Goal: Task Accomplishment & Management: Complete application form

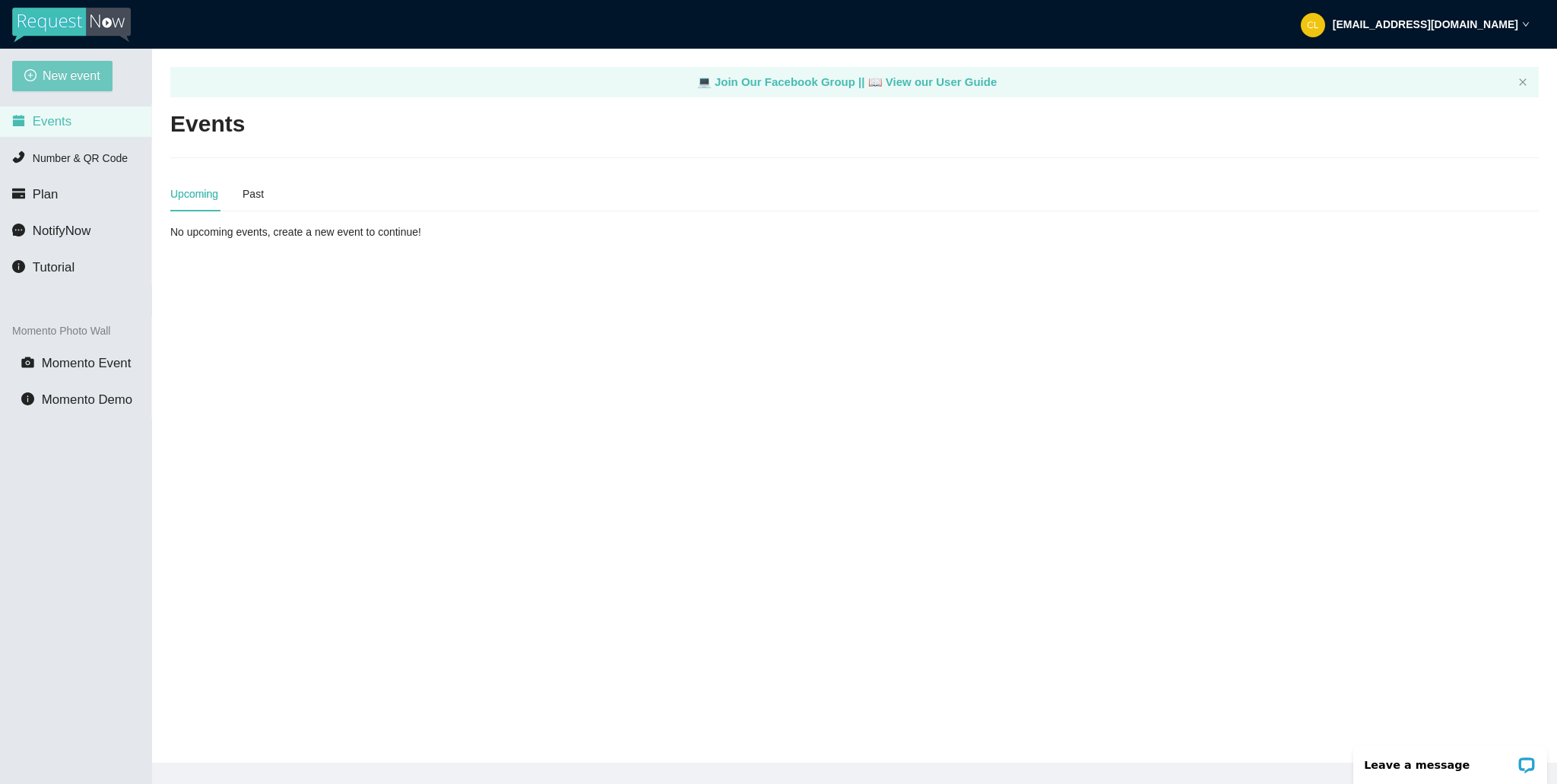
click at [86, 74] on span "New event" at bounding box center [71, 75] width 58 height 19
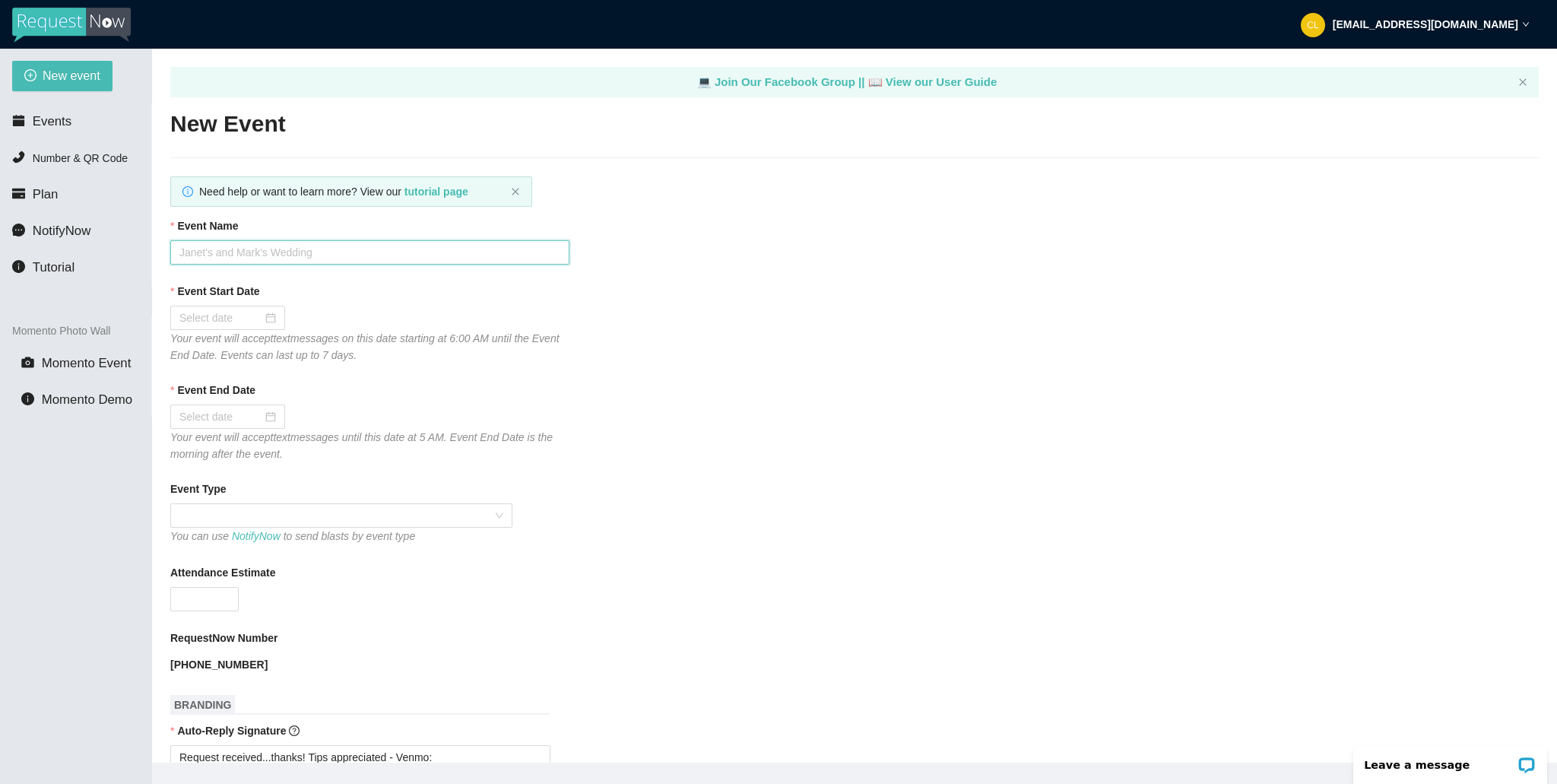
click at [241, 260] on input "Event Name" at bounding box center [370, 252] width 399 height 24
type input "Club Cafe Fridays"
click at [255, 415] on div at bounding box center [228, 416] width 97 height 17
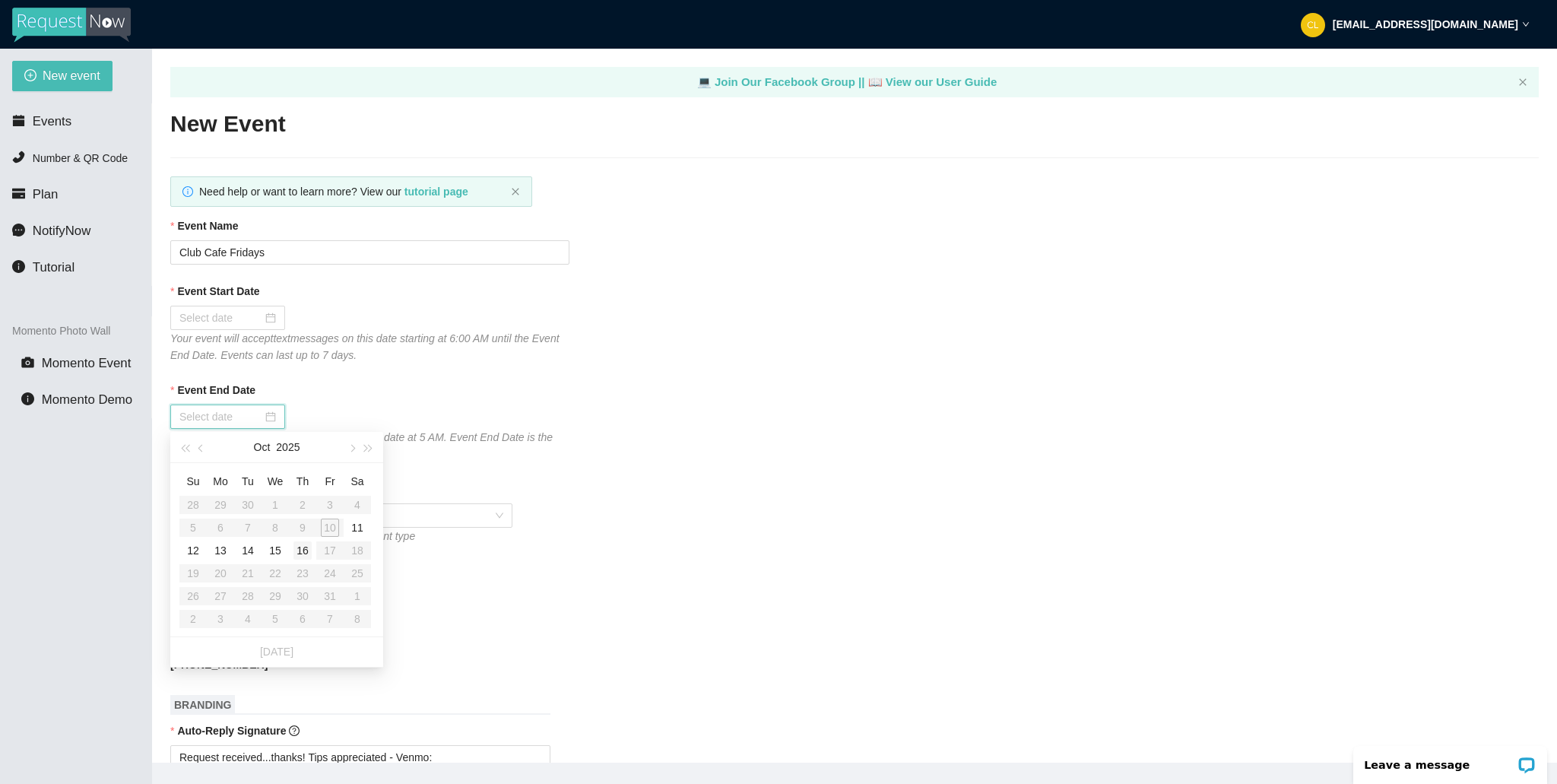
type input "[DATE]"
click at [332, 528] on table "Su Mo Tu We Th Fr Sa 28 29 30 1 2 3 4 5 6 7 8 9 10 11 12 13 14 15 16 17 18 19 2…" at bounding box center [276, 549] width 191 height 161
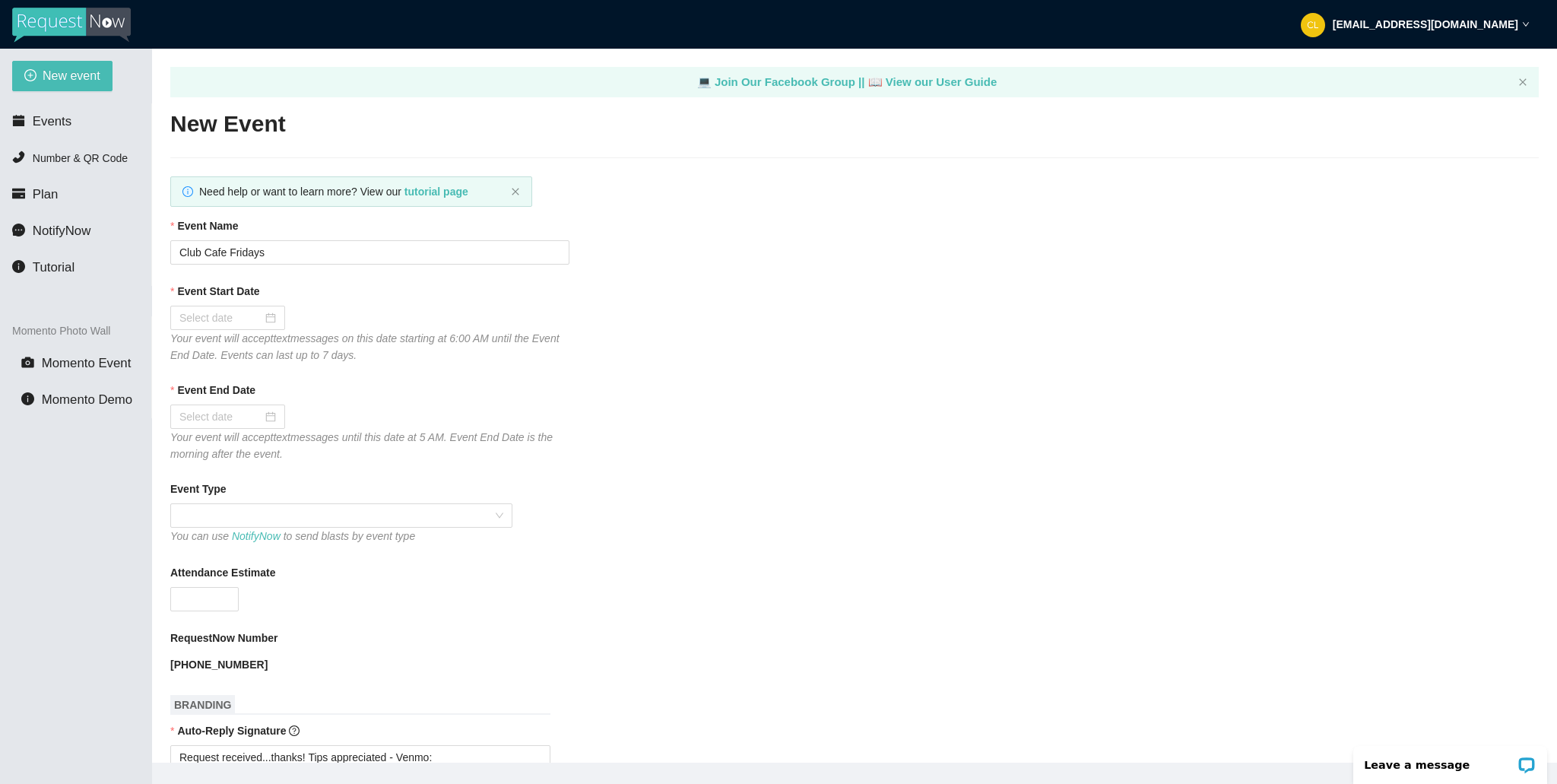
click at [82, 42] on img at bounding box center [72, 25] width 119 height 35
click at [83, 32] on img at bounding box center [72, 25] width 119 height 35
click at [30, 22] on img at bounding box center [72, 25] width 119 height 35
click at [60, 165] on li "Number & QR Code" at bounding box center [75, 158] width 152 height 30
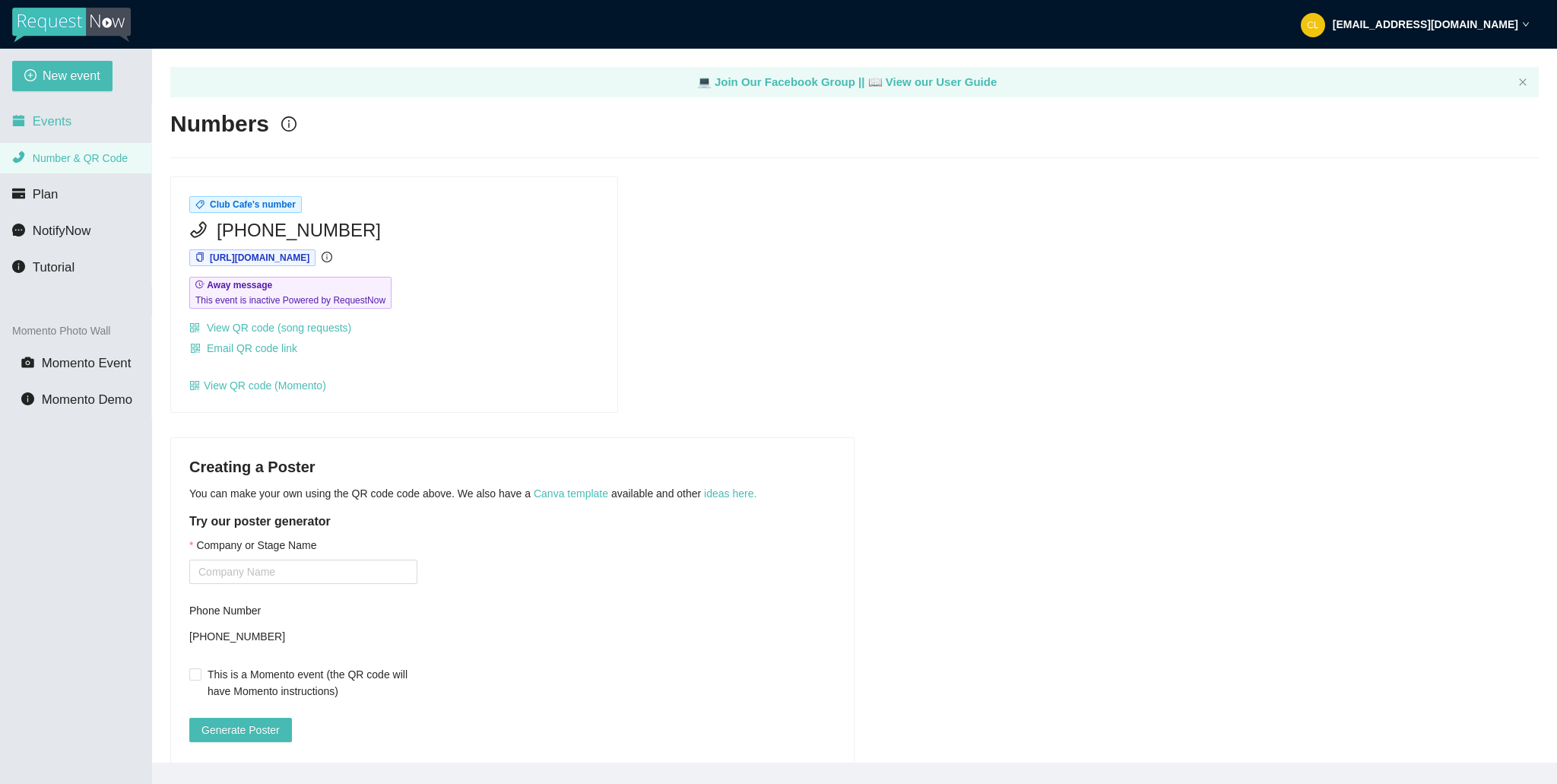
click at [62, 120] on span "Events" at bounding box center [52, 121] width 39 height 14
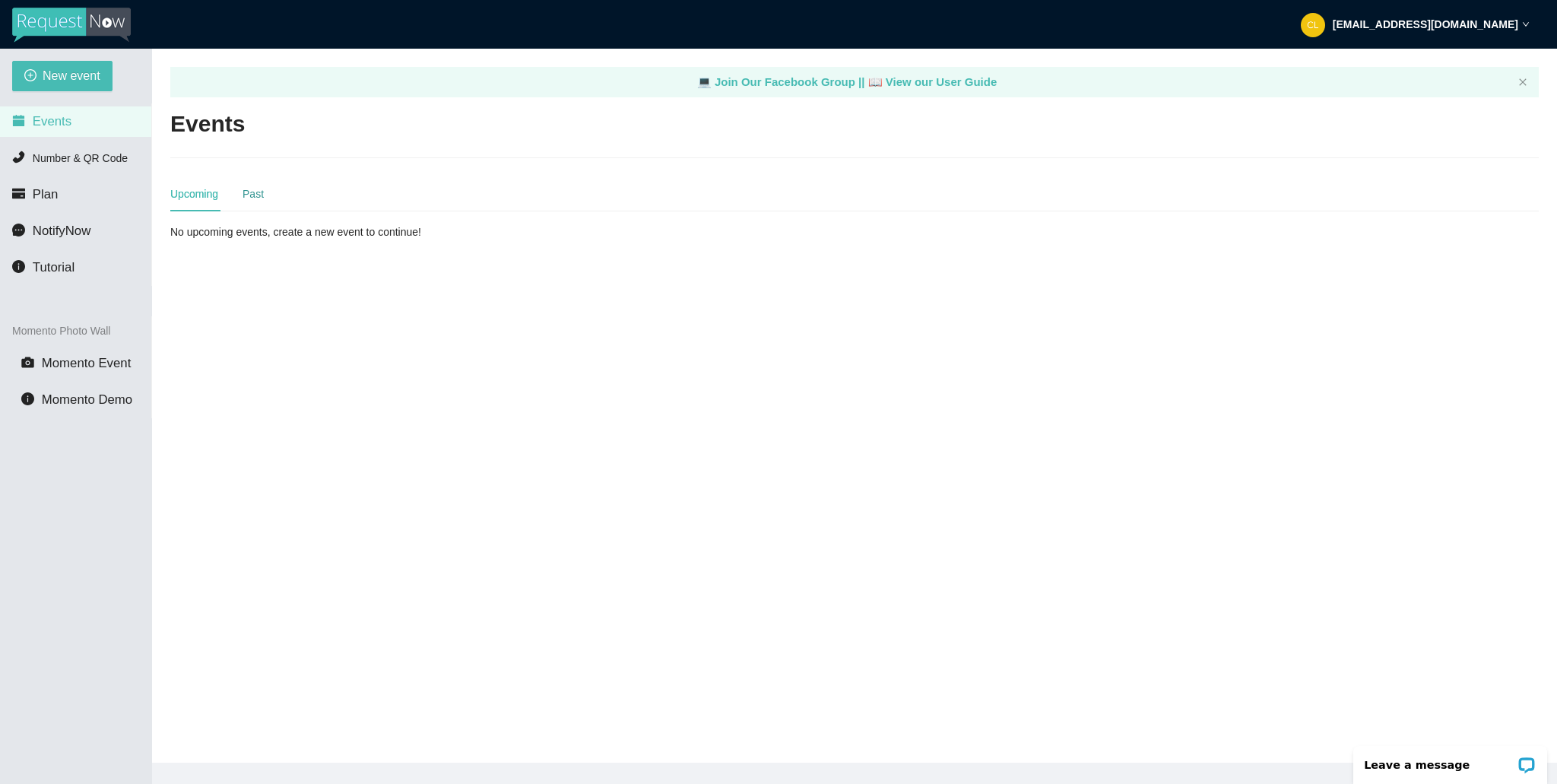
click at [254, 190] on div "Past" at bounding box center [253, 193] width 21 height 17
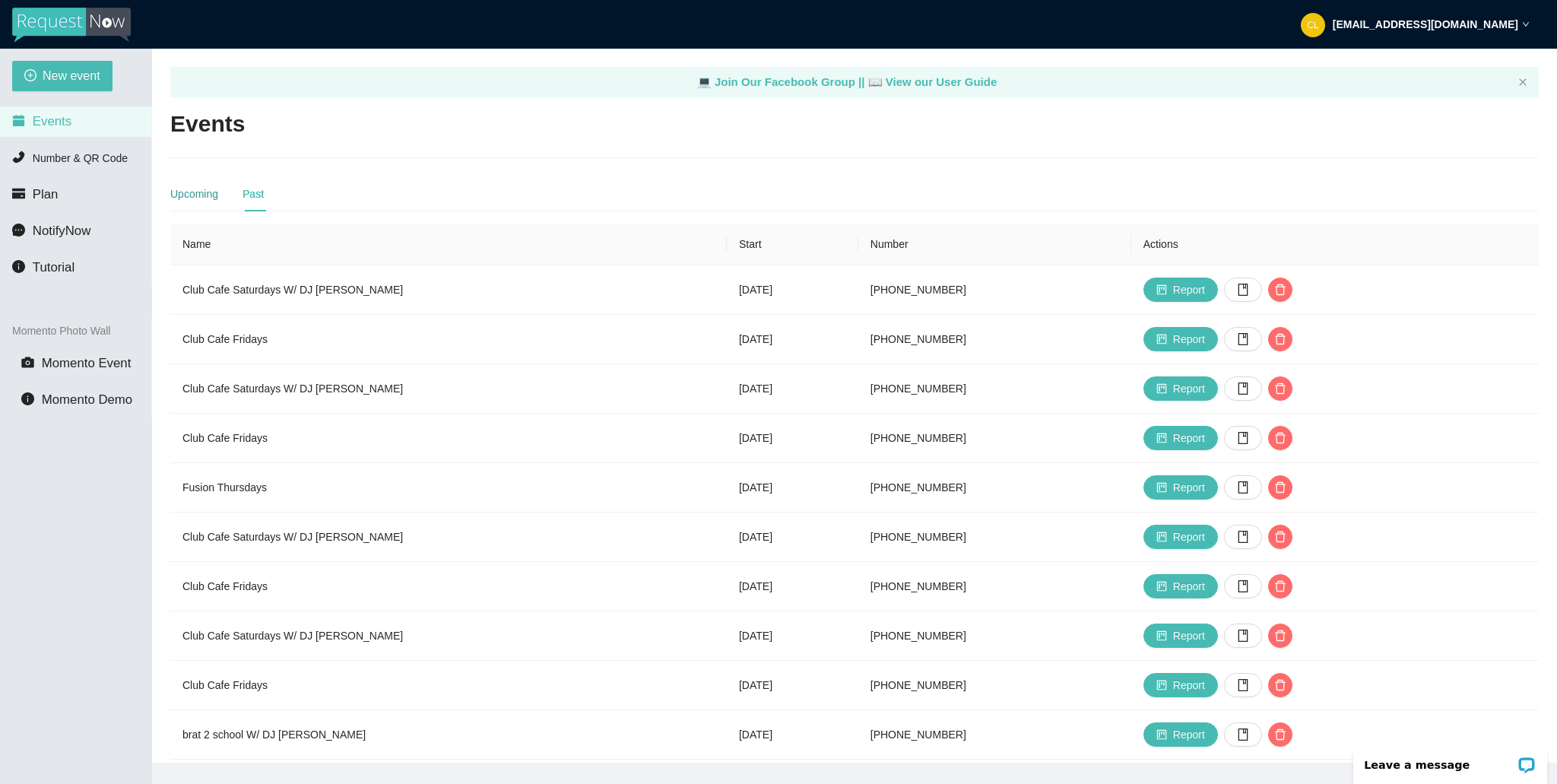
click at [215, 190] on div "Upcoming" at bounding box center [194, 193] width 48 height 17
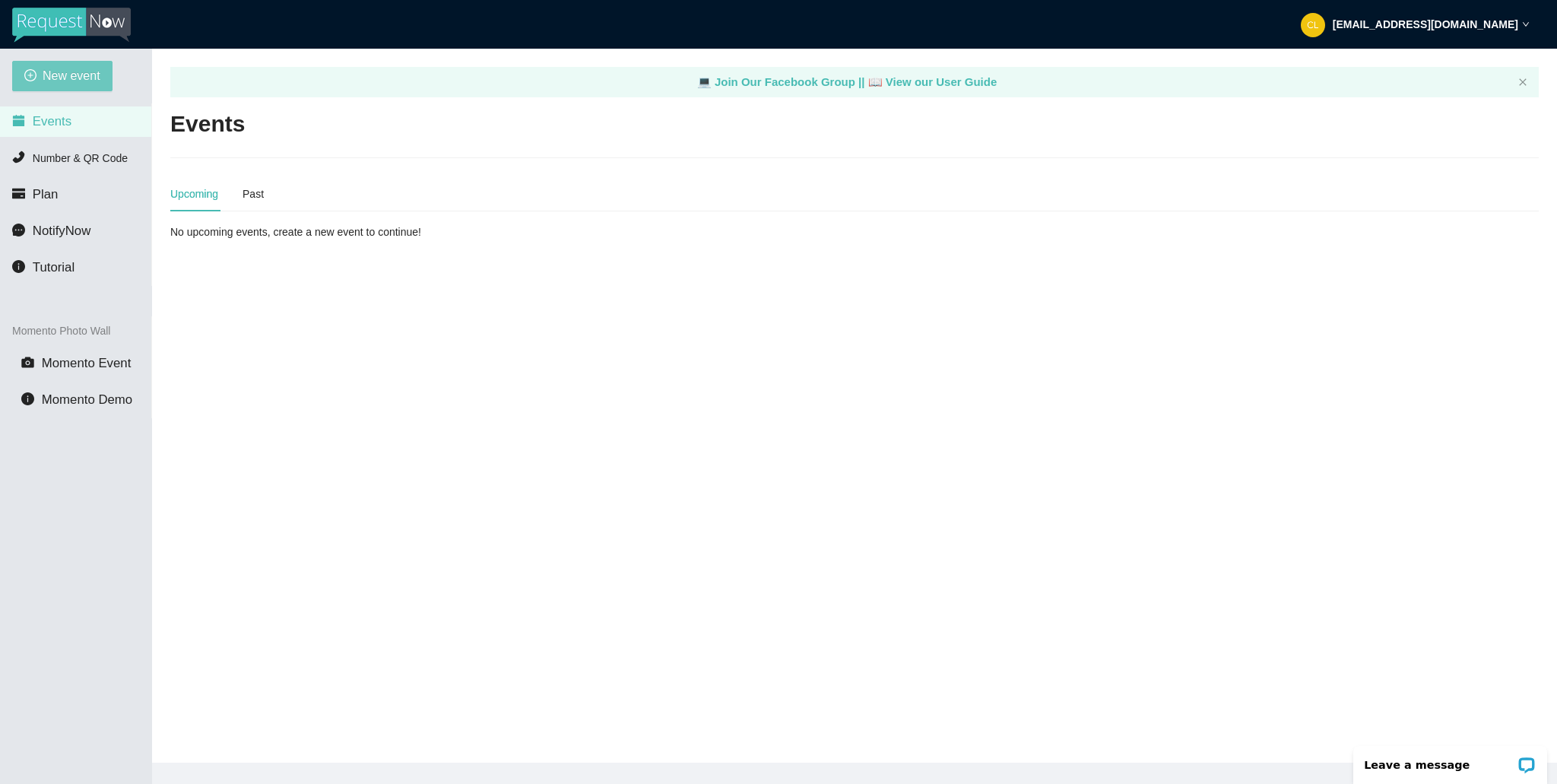
click at [72, 75] on span "New event" at bounding box center [71, 75] width 58 height 19
type textarea "[URL][DOMAIN_NAME]"
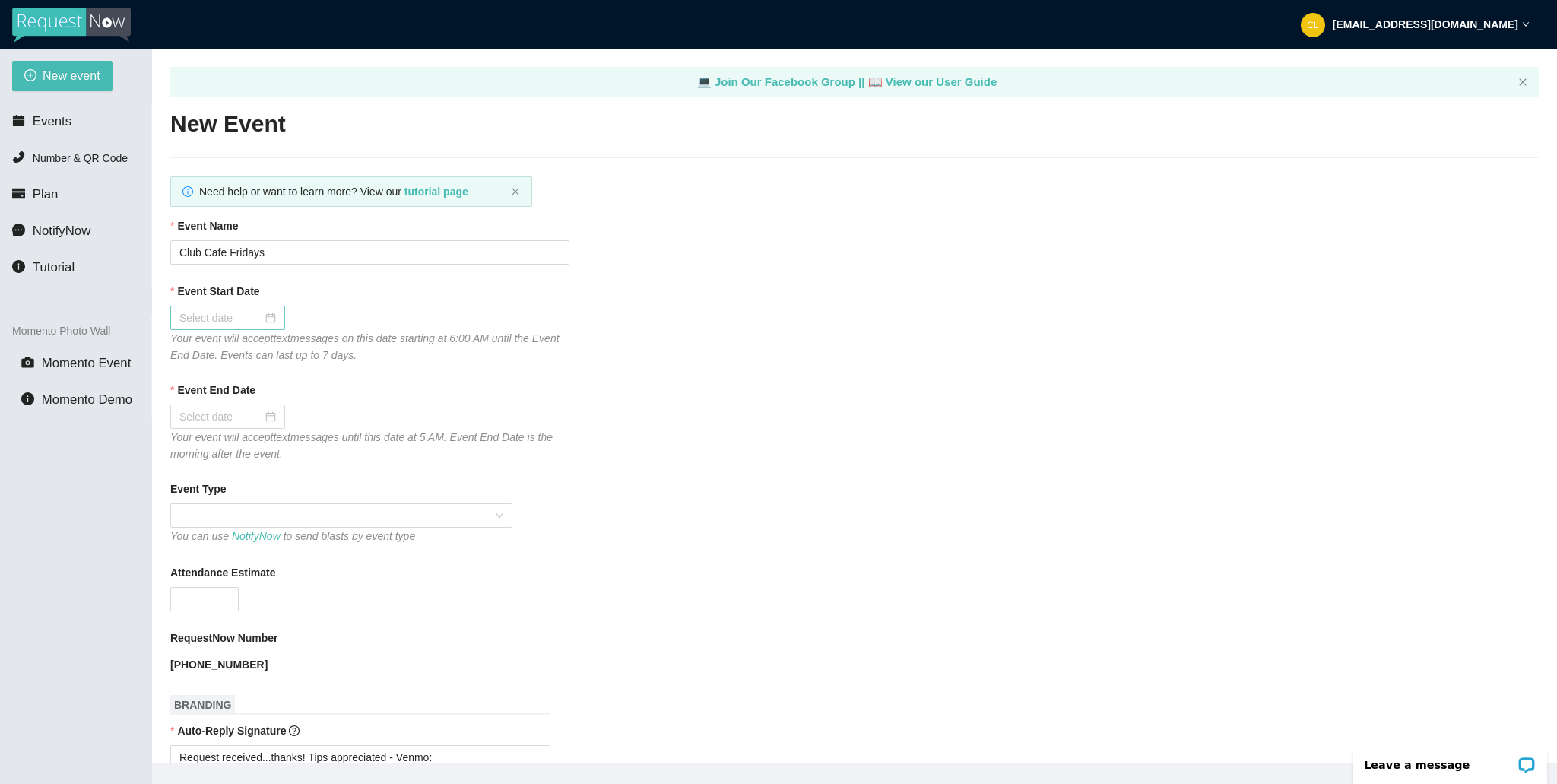
click at [269, 318] on div at bounding box center [228, 317] width 115 height 24
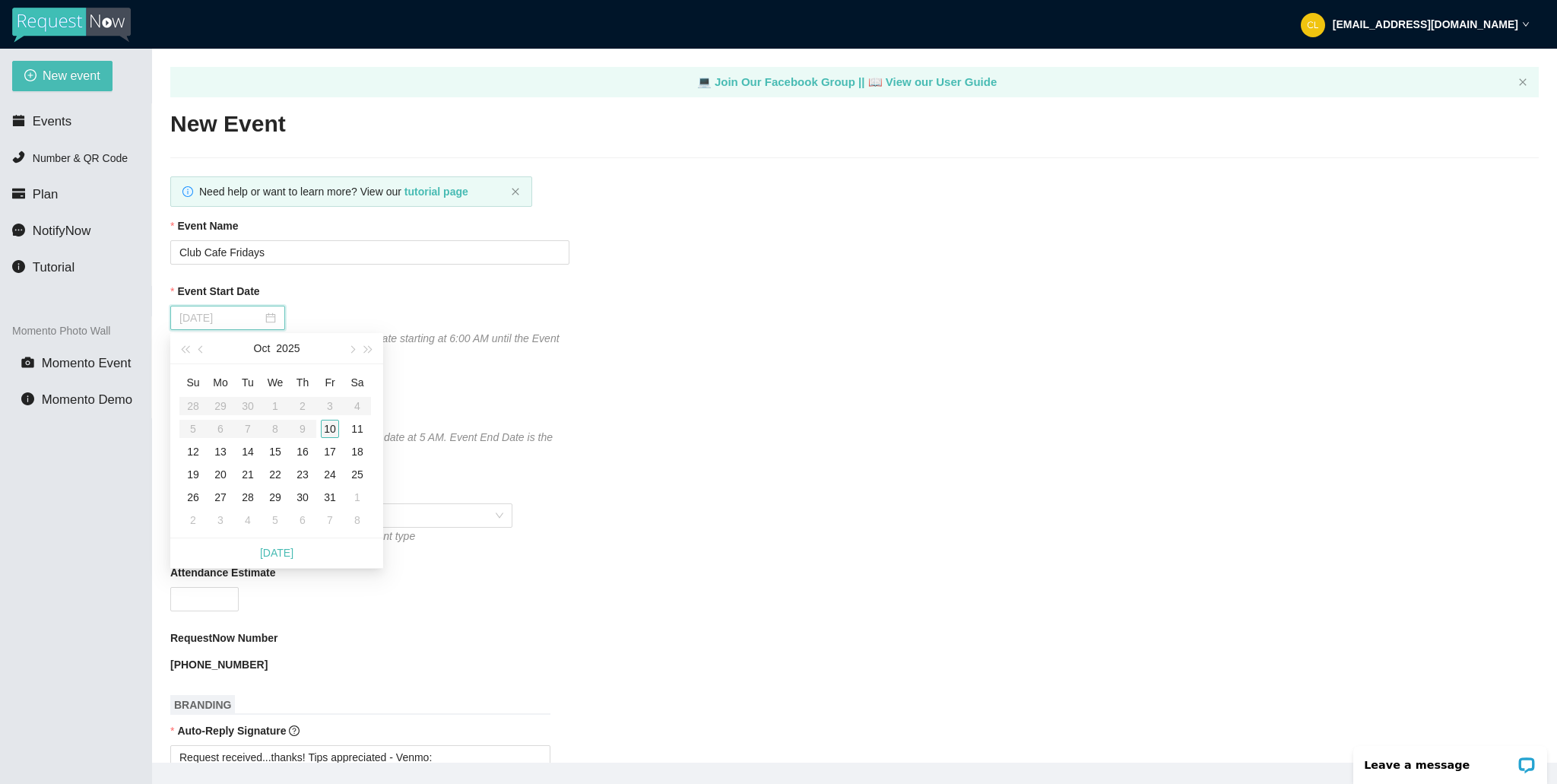
type input "[DATE]"
click at [338, 427] on div "10" at bounding box center [330, 429] width 19 height 19
type input "[DATE]"
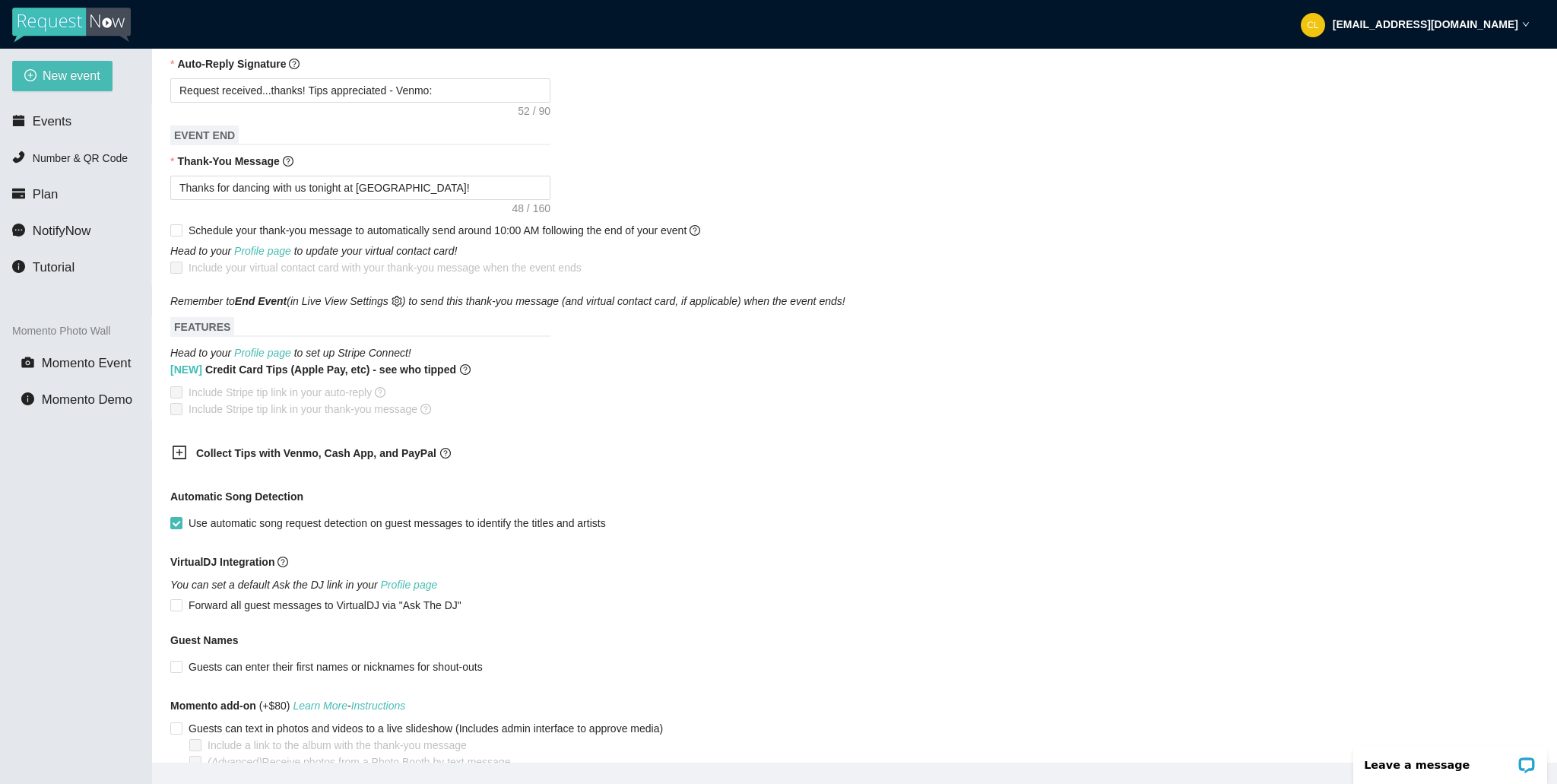
scroll to position [718, 0]
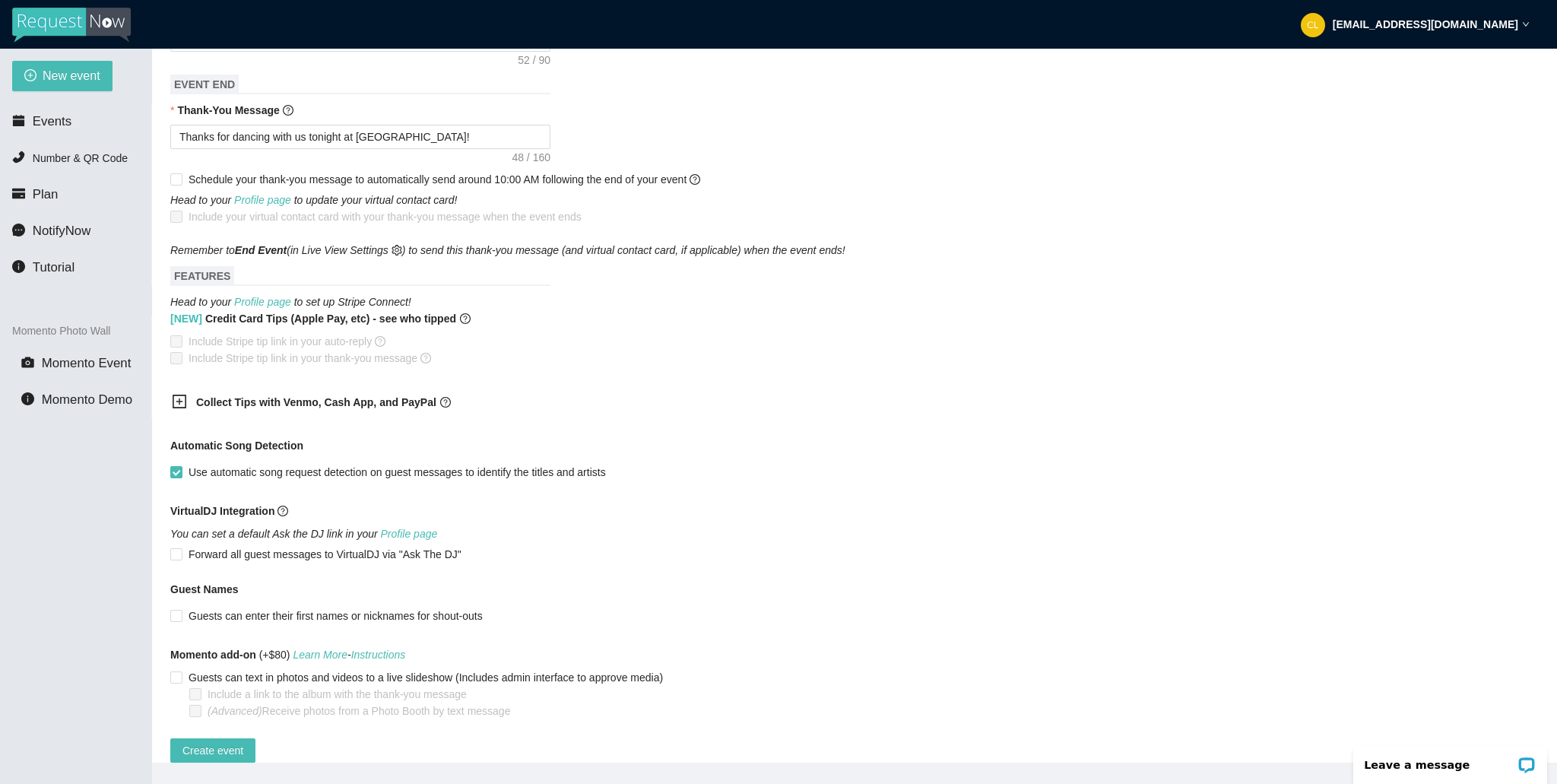
click at [265, 396] on b "Collect Tips with Venmo, Cash App, and PayPal" at bounding box center [315, 402] width 240 height 12
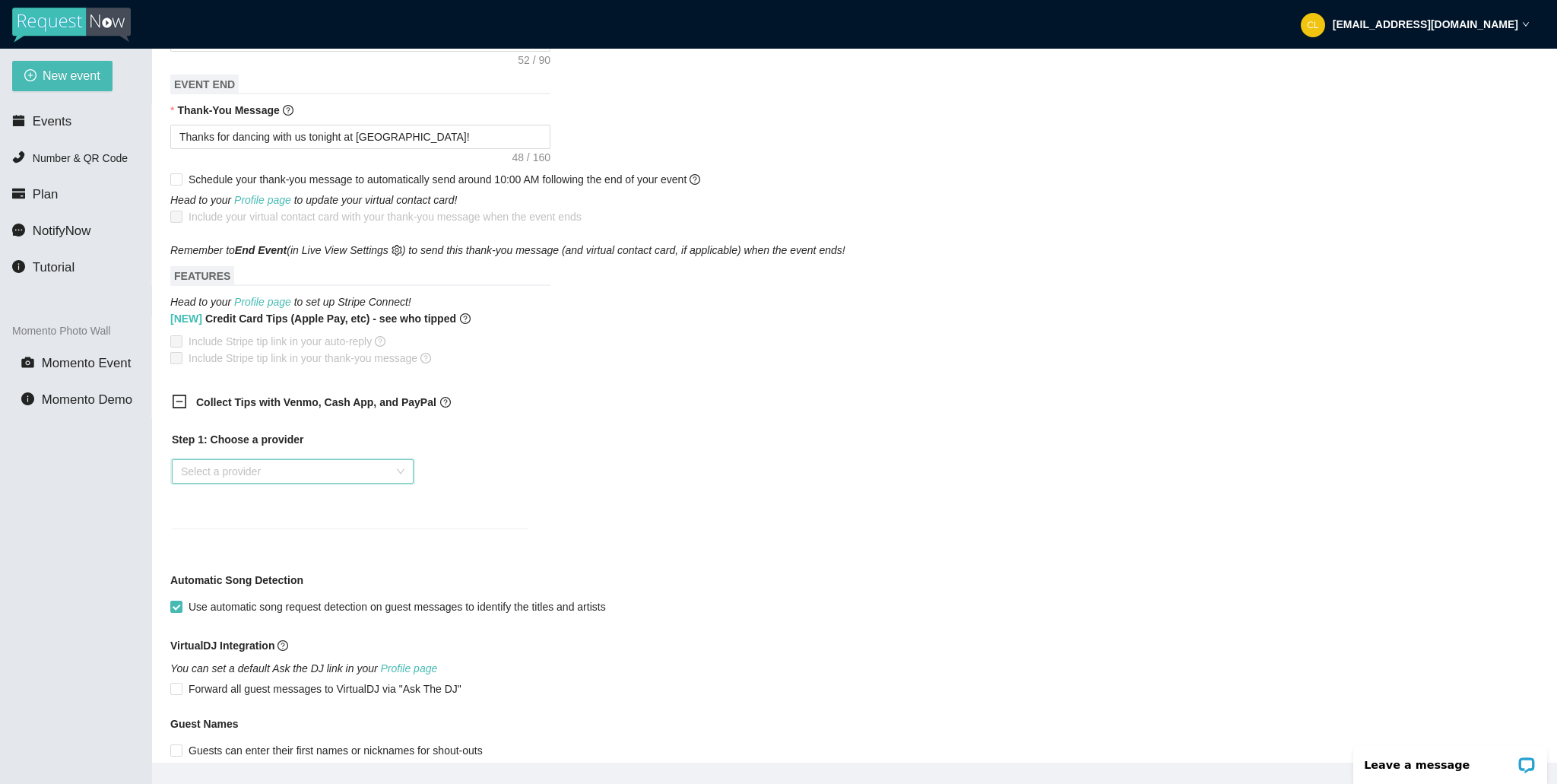
click at [273, 470] on input "search" at bounding box center [287, 471] width 213 height 23
click at [246, 523] on div "Venmo" at bounding box center [292, 525] width 223 height 17
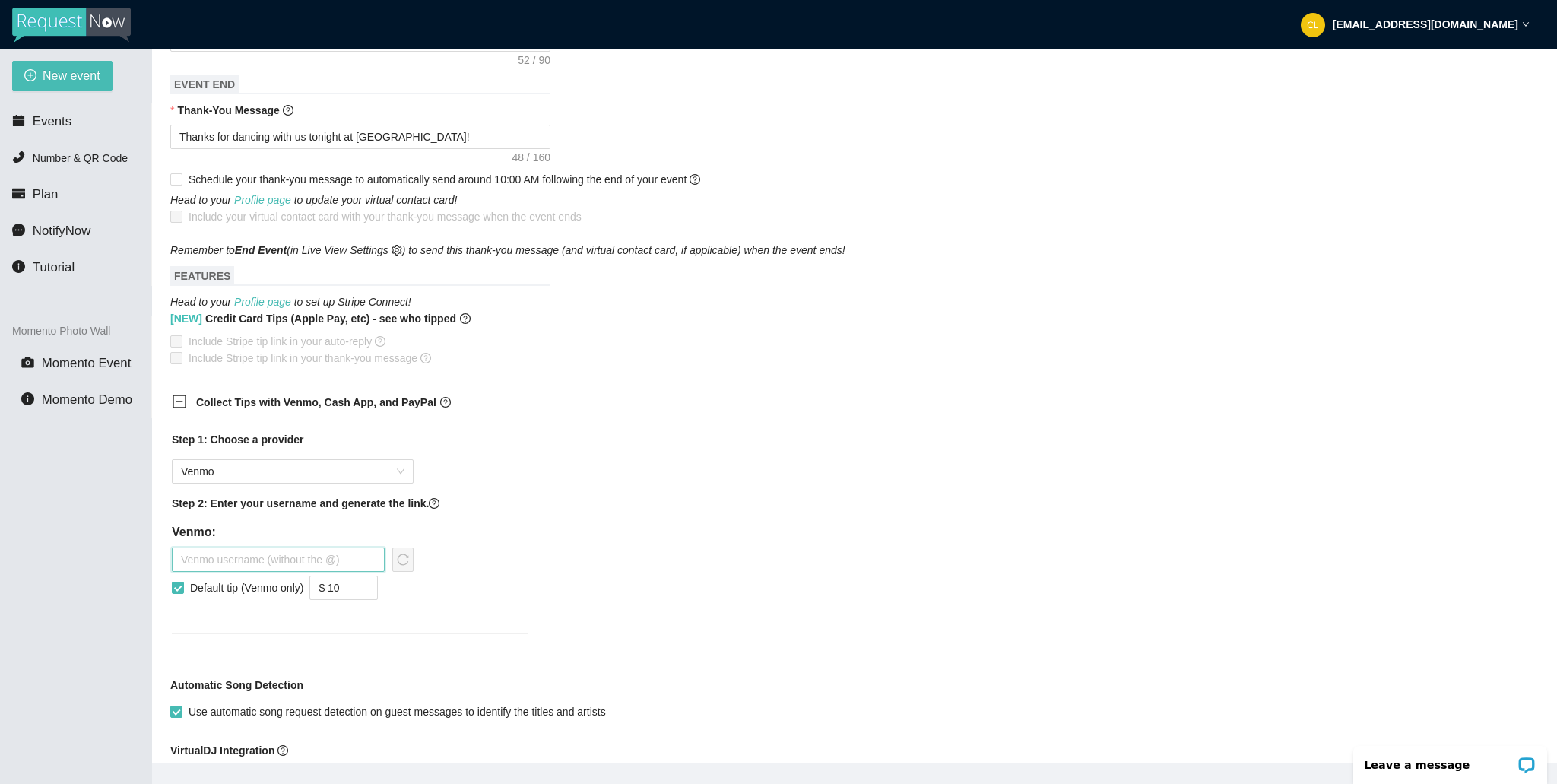
click at [230, 559] on input "text" at bounding box center [278, 559] width 213 height 24
type input "steviepsyclone"
click at [409, 563] on span "reload" at bounding box center [403, 560] width 19 height 12
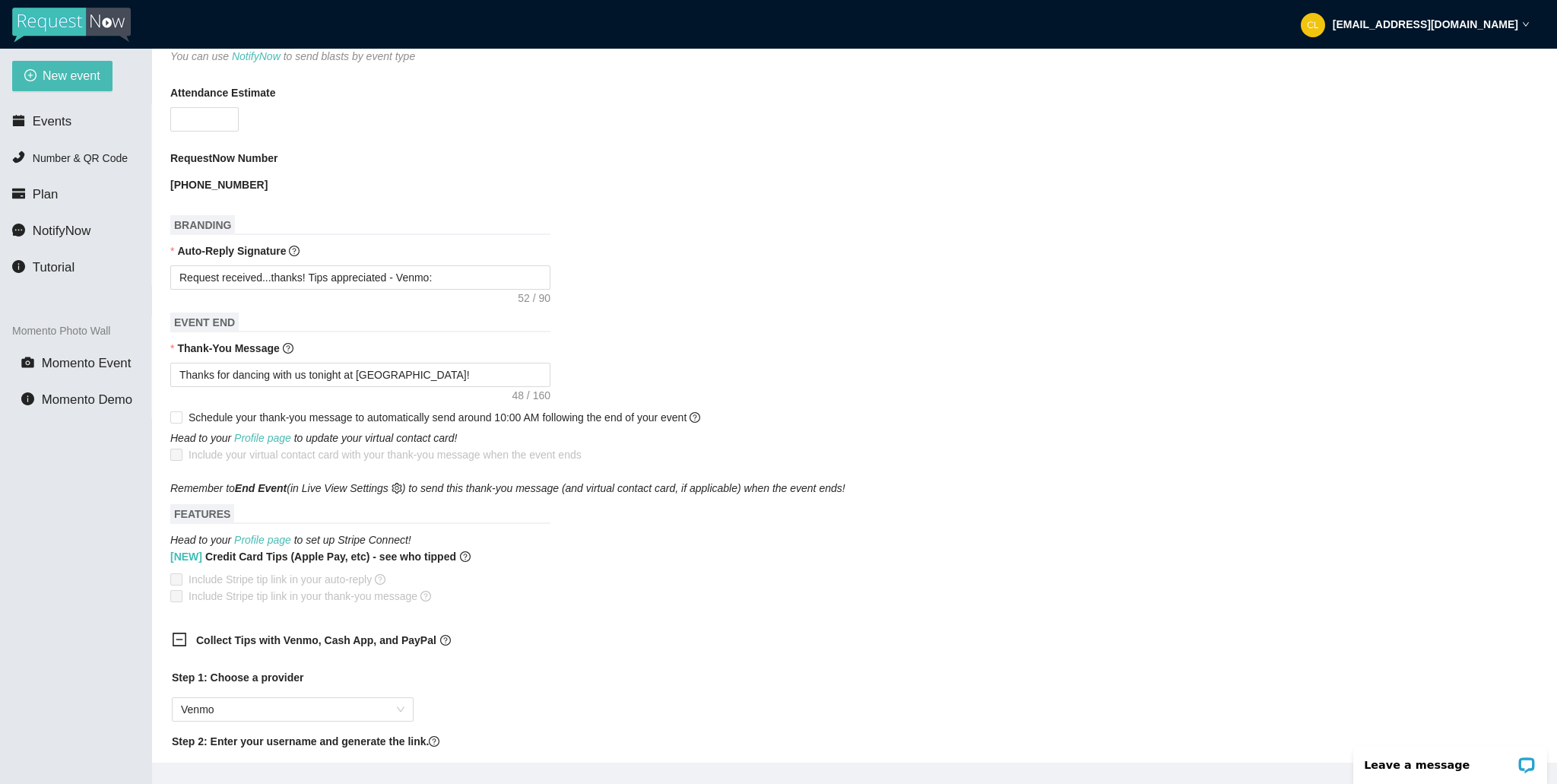
scroll to position [433, 0]
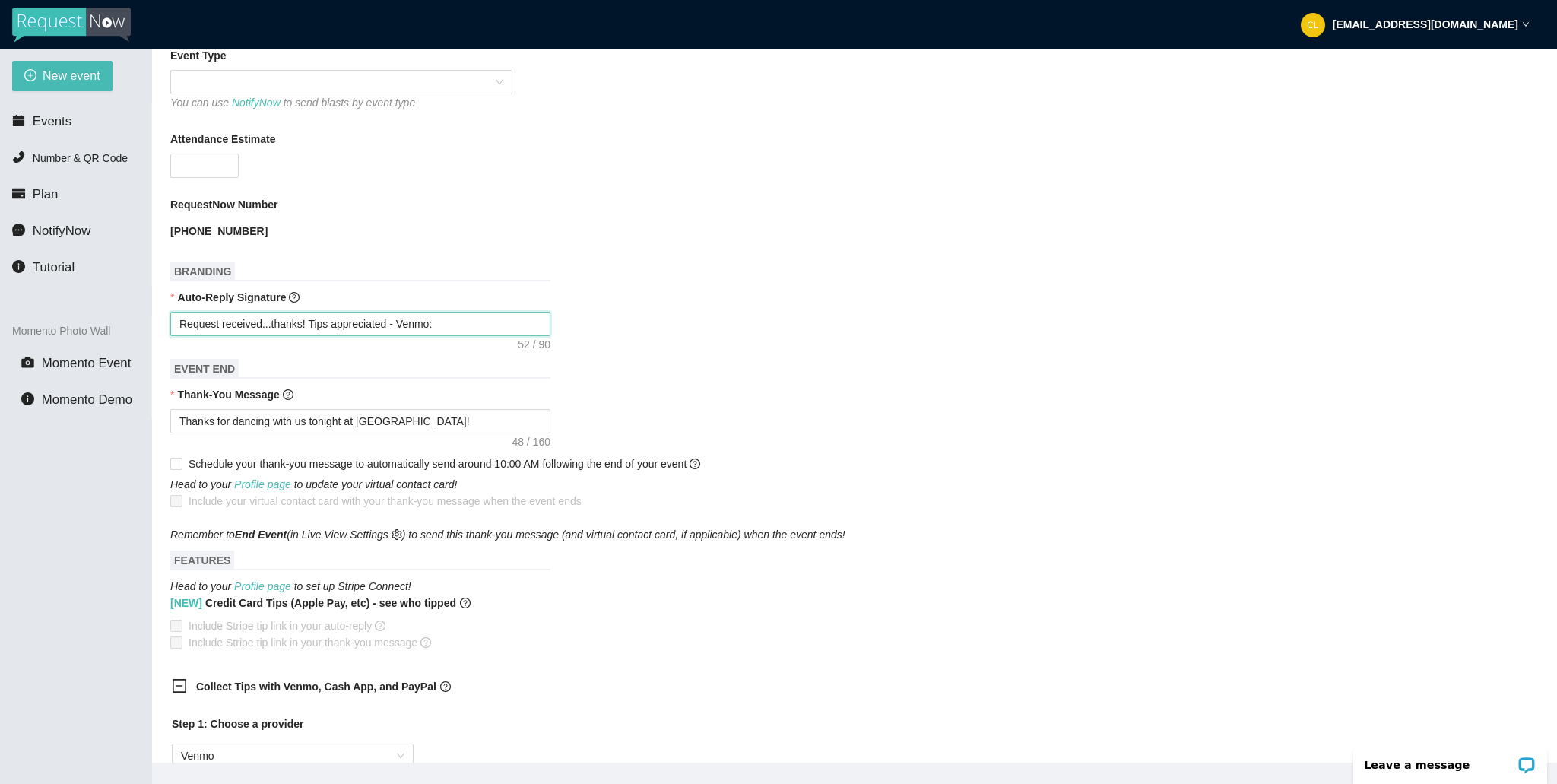
click at [505, 331] on textarea "Request received...thanks! Tips appreciated - Venmo:" at bounding box center [360, 323] width 380 height 24
type textarea "Request received...thanks! Tips appreciated - Venmo:"
paste textarea
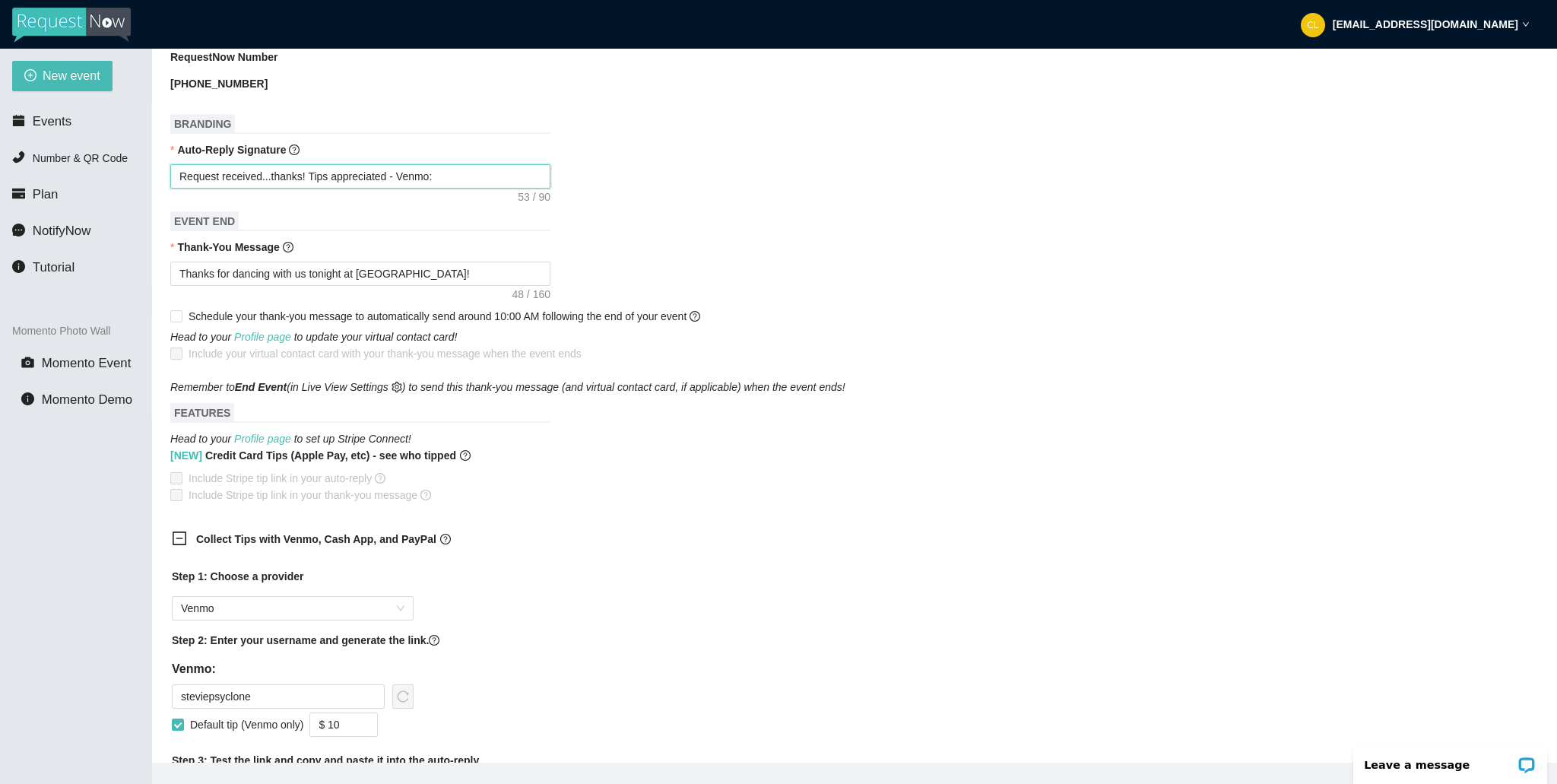
scroll to position [1005, 0]
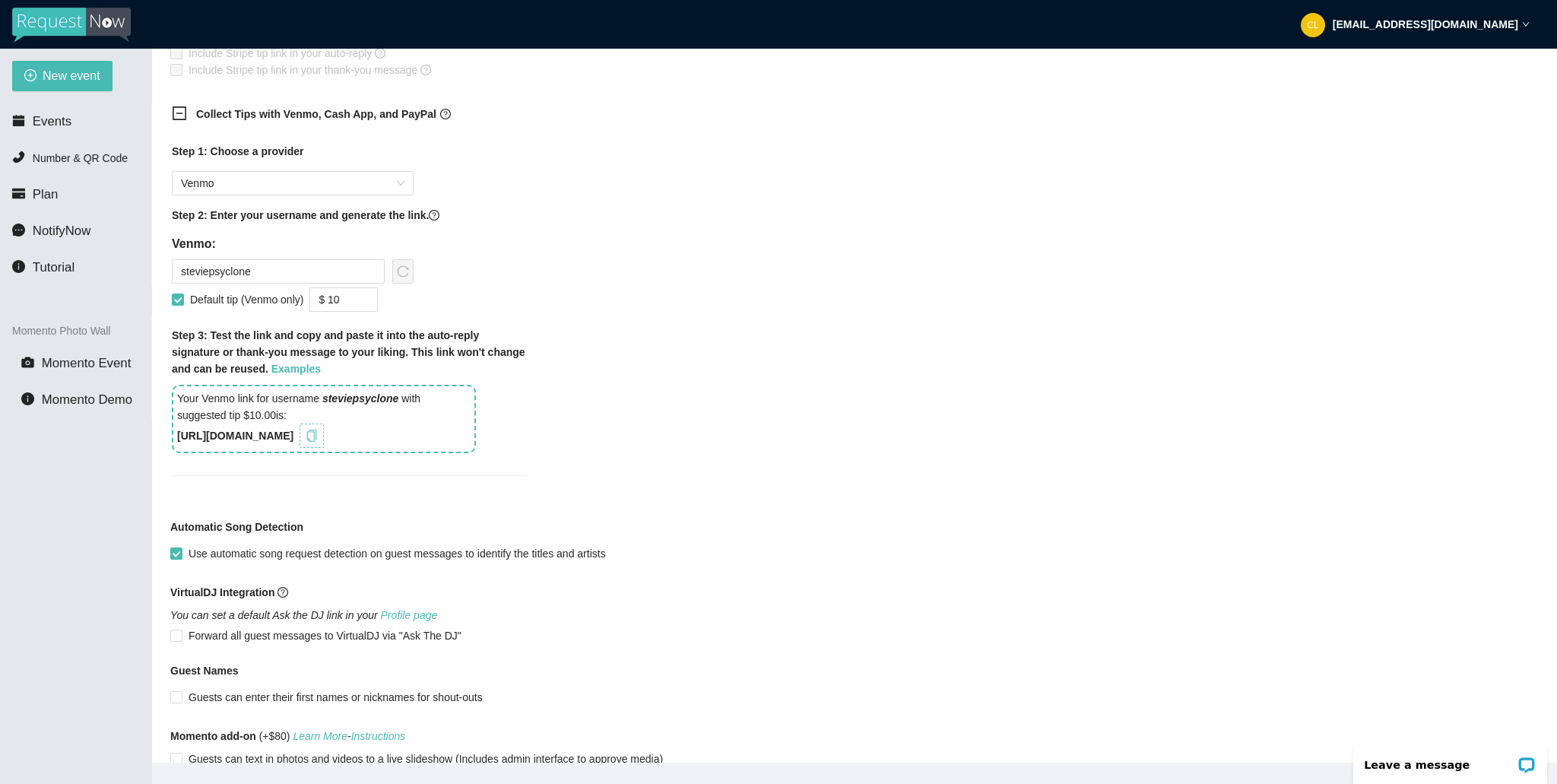
type textarea "Request received...thanks! Tips appreciated - Venmo:"
click at [318, 437] on icon "copy" at bounding box center [312, 436] width 12 height 12
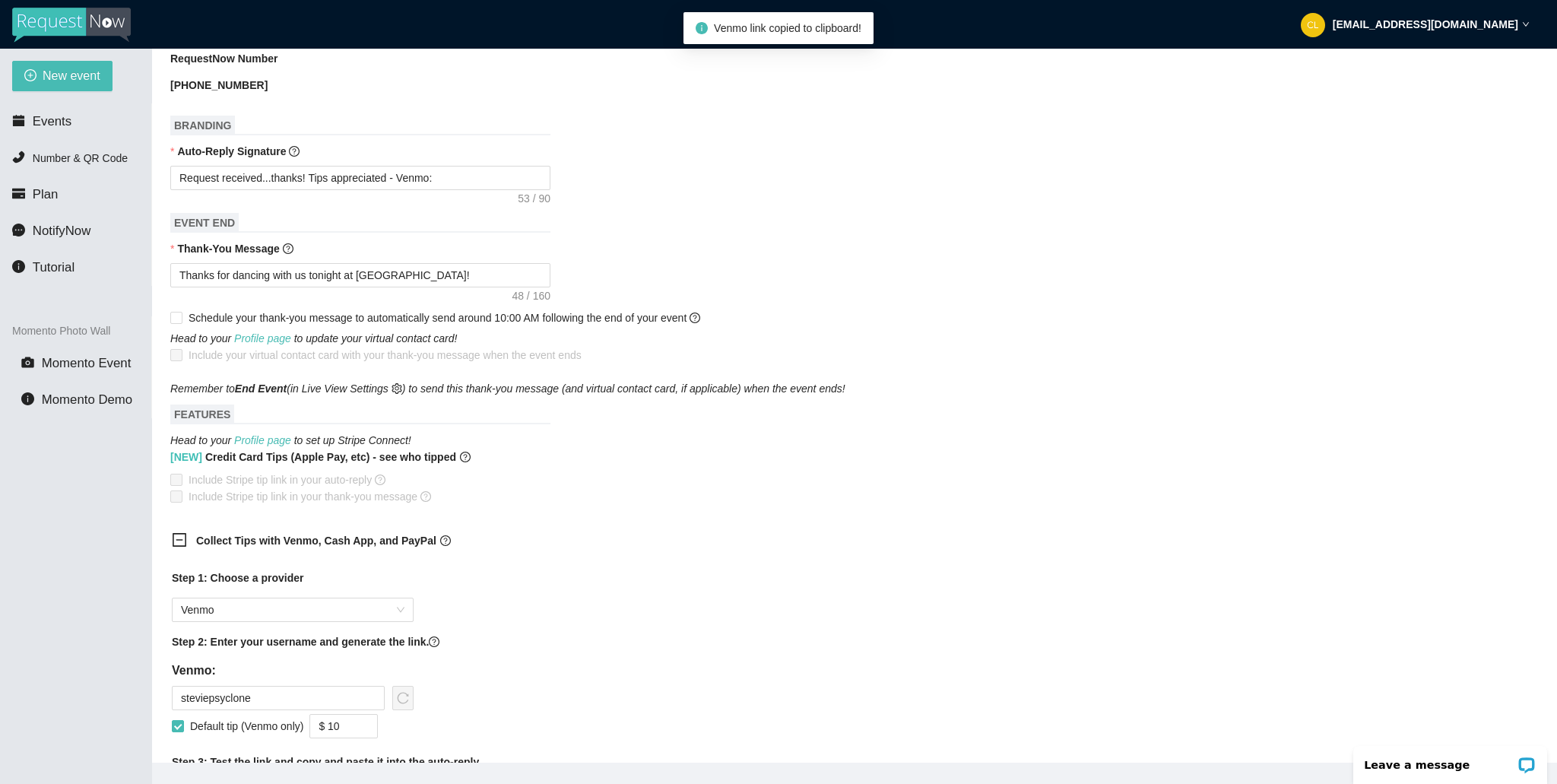
scroll to position [539, 0]
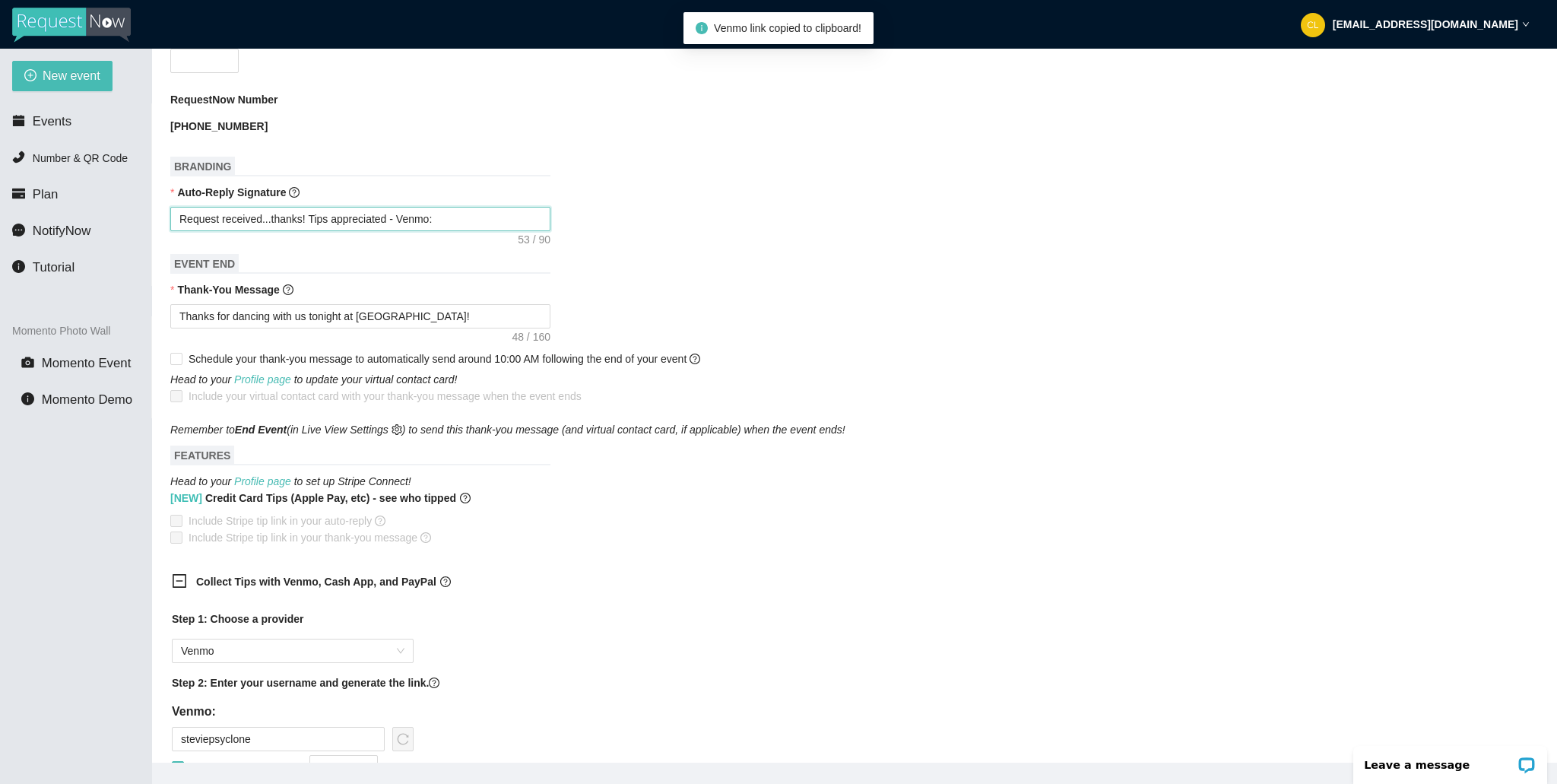
click at [473, 212] on textarea "Request received...thanks! Tips appreciated - Venmo:" at bounding box center [360, 218] width 380 height 24
paste textarea "[URL][DOMAIN_NAME]"
type textarea "Request received...thanks! Tips appreciated - Venmo: [URL][DOMAIN_NAME]"
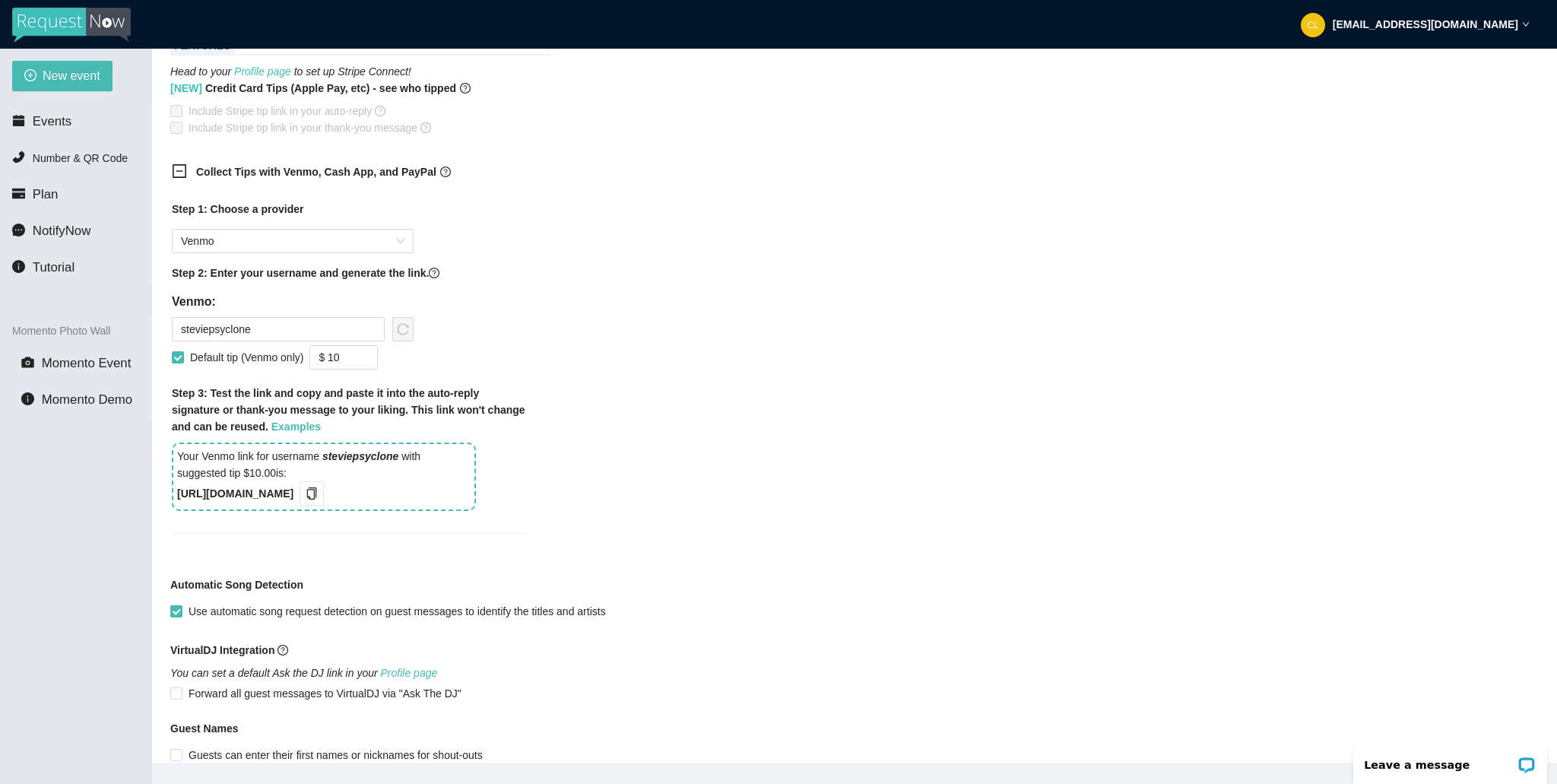
scroll to position [1134, 0]
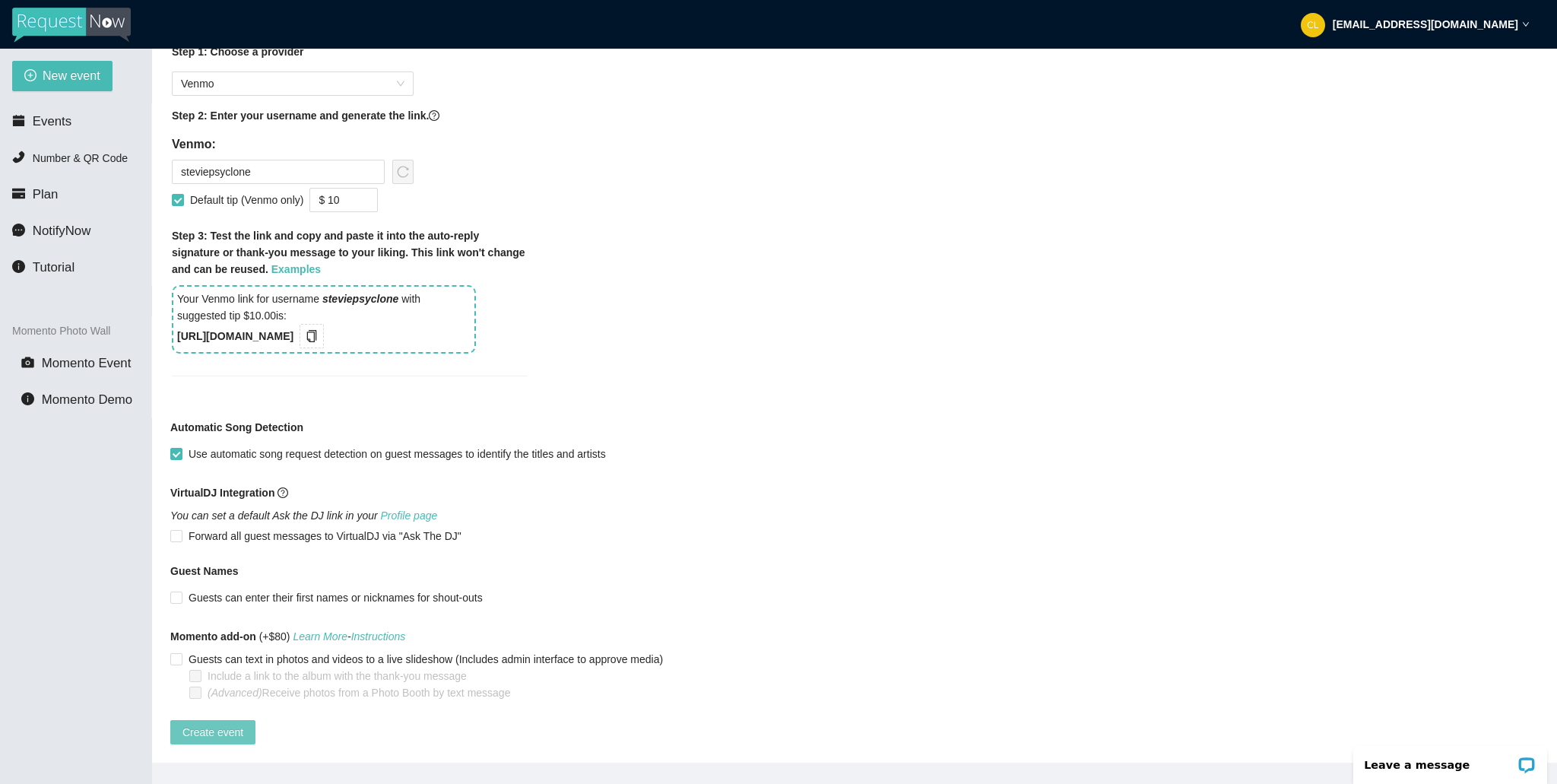
type textarea "Request received...thanks! Tips appreciated - Venmo: [URL][DOMAIN_NAME]"
click at [224, 726] on span "Create event" at bounding box center [213, 732] width 61 height 17
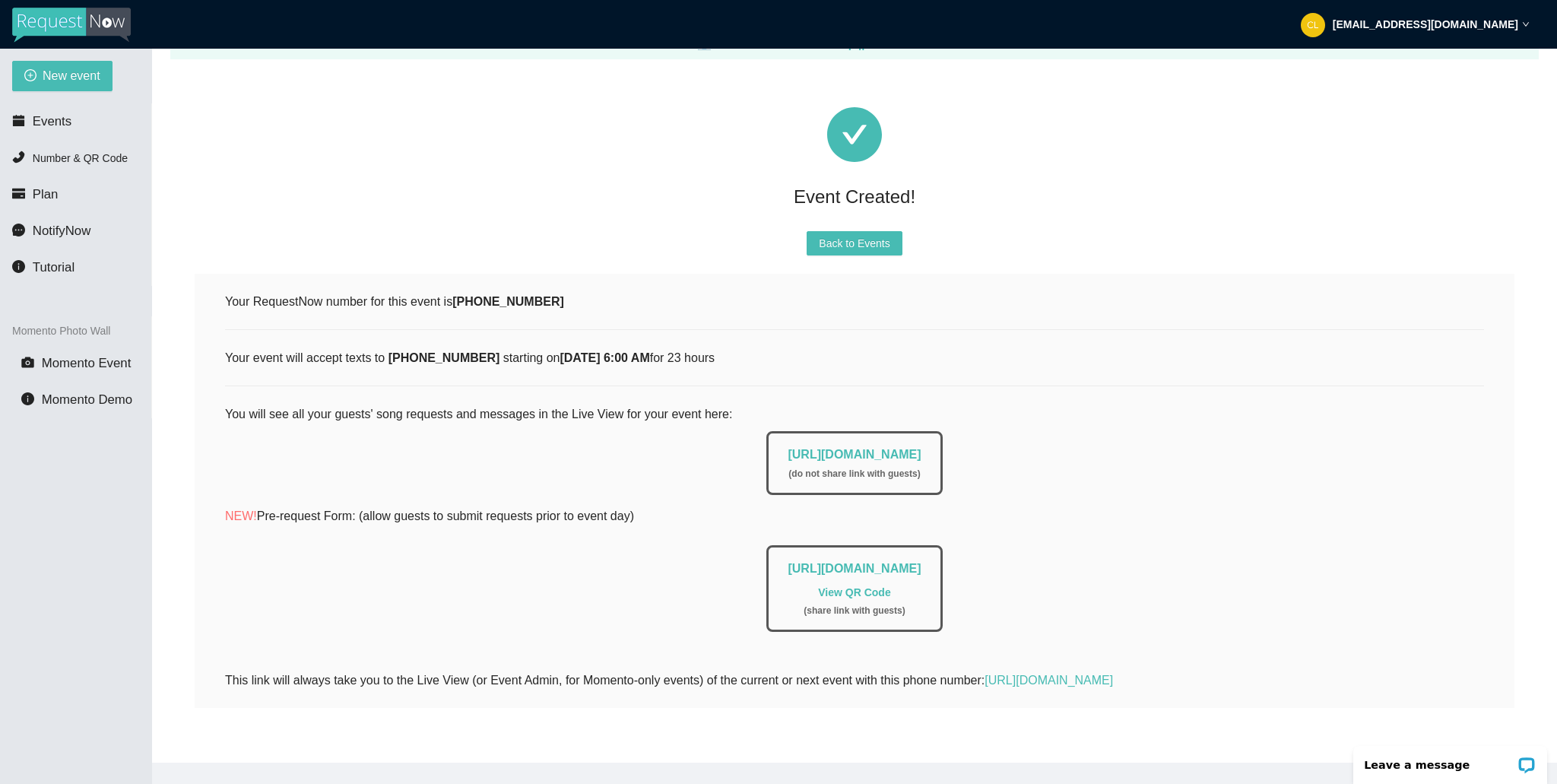
scroll to position [50, 0]
click at [801, 450] on div "[URL][DOMAIN_NAME] ( do not share link with guests )" at bounding box center [854, 463] width 175 height 64
click at [804, 447] on link "[URL][DOMAIN_NAME]" at bounding box center [854, 454] width 133 height 13
